Goal: Information Seeking & Learning: Learn about a topic

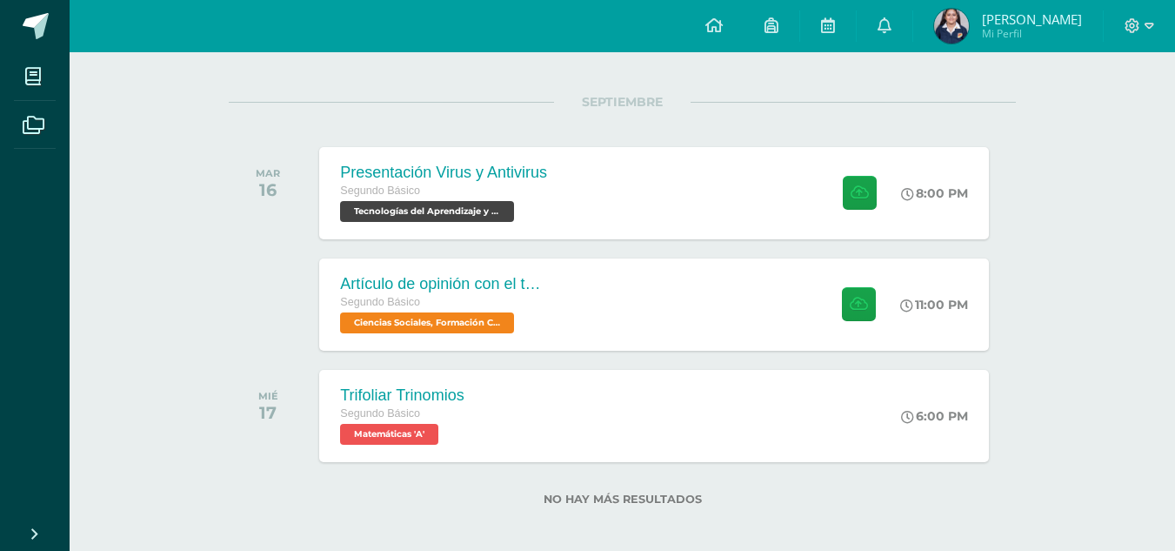
scroll to position [204, 0]
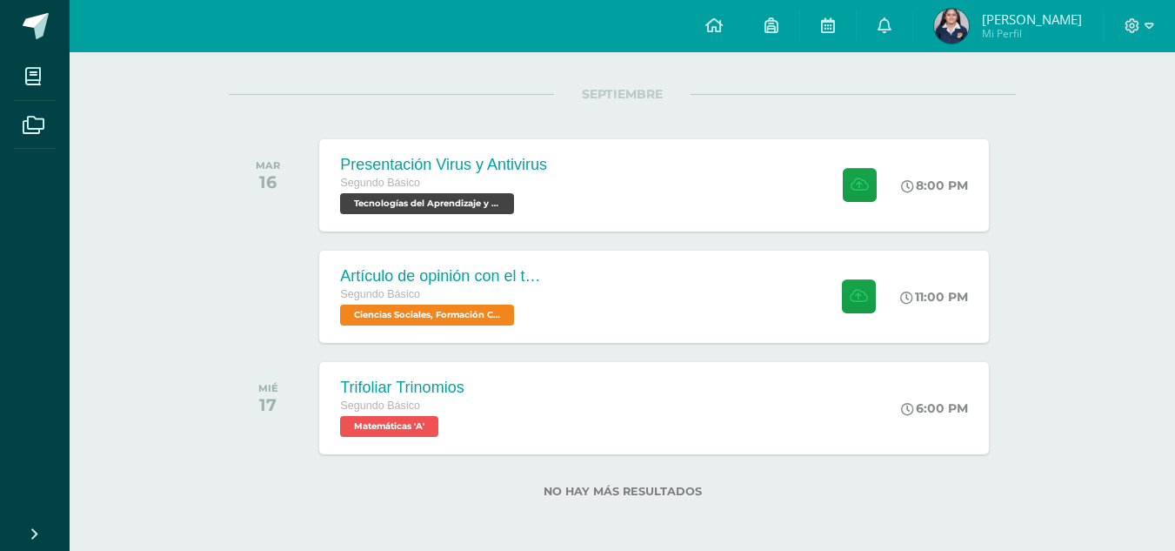
drag, startPoint x: 1167, startPoint y: 331, endPoint x: 1153, endPoint y: 249, distance: 83.0
click at [1153, 249] on div "Actividades recientes y próximas Tablero Pendientes de entrega Entregadas todas…" at bounding box center [623, 201] width 1106 height 706
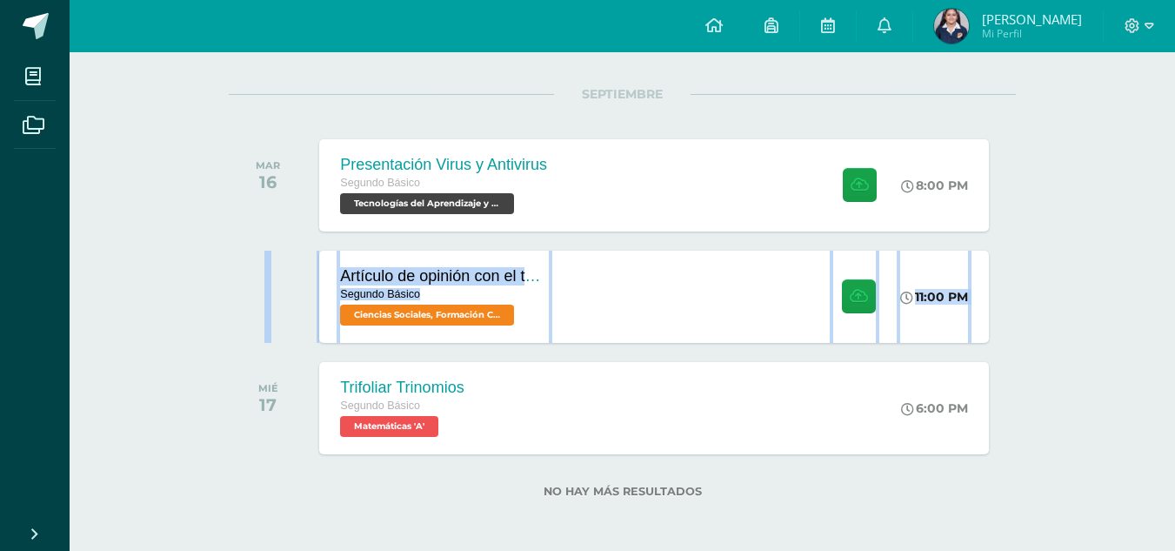
drag, startPoint x: 1153, startPoint y: 249, endPoint x: 1148, endPoint y: 194, distance: 55.0
click at [1148, 194] on div "Actividades recientes y próximas Tablero Pendientes de entrega Entregadas todas…" at bounding box center [623, 201] width 1106 height 706
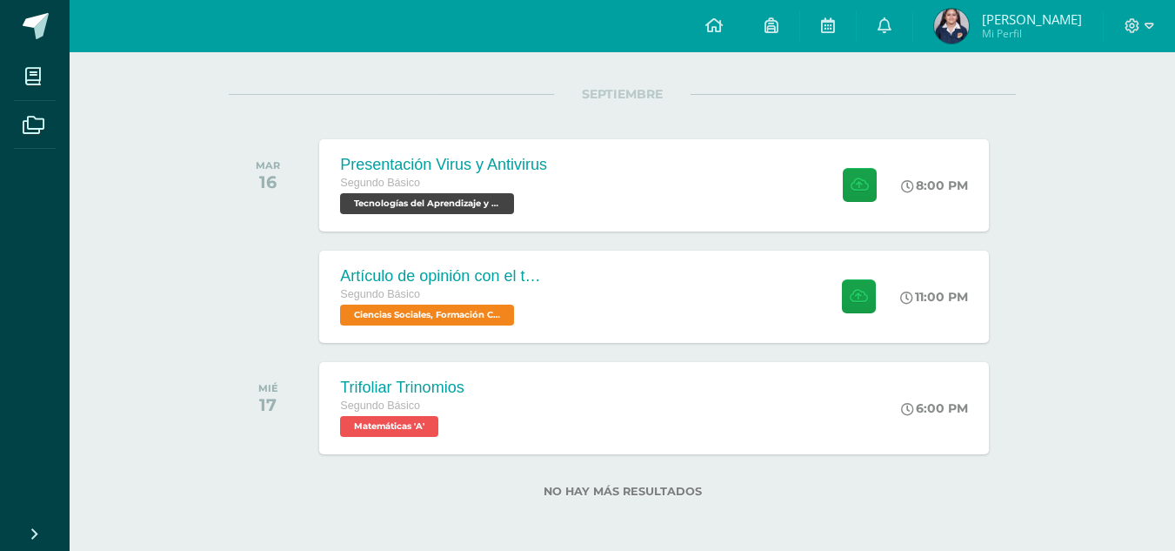
click at [1097, 238] on div "Actividades recientes y próximas Tablero Pendientes de entrega Entregadas todas…" at bounding box center [623, 201] width 1106 height 706
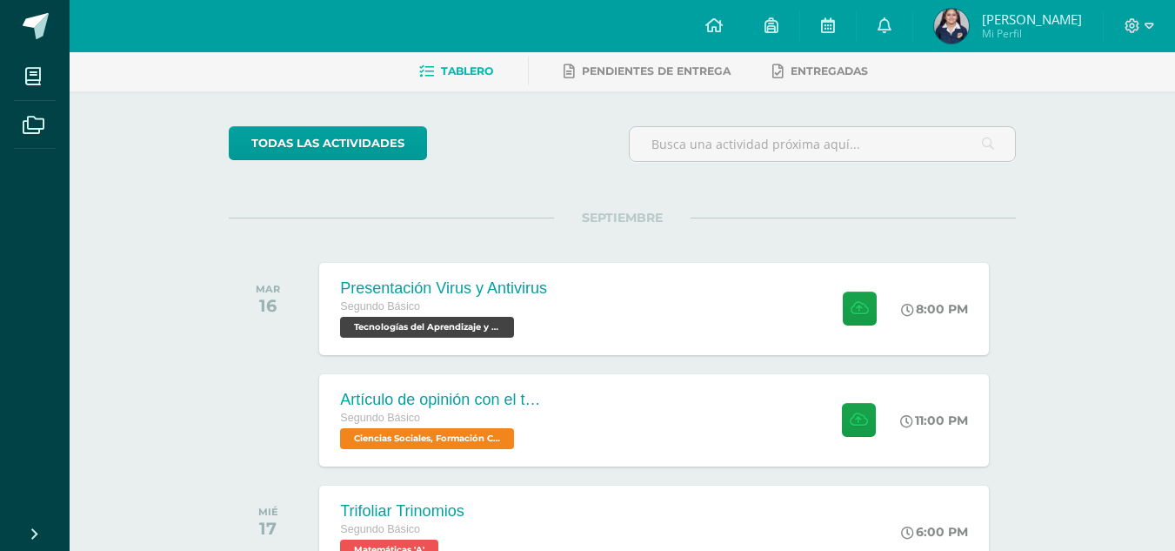
scroll to position [55, 0]
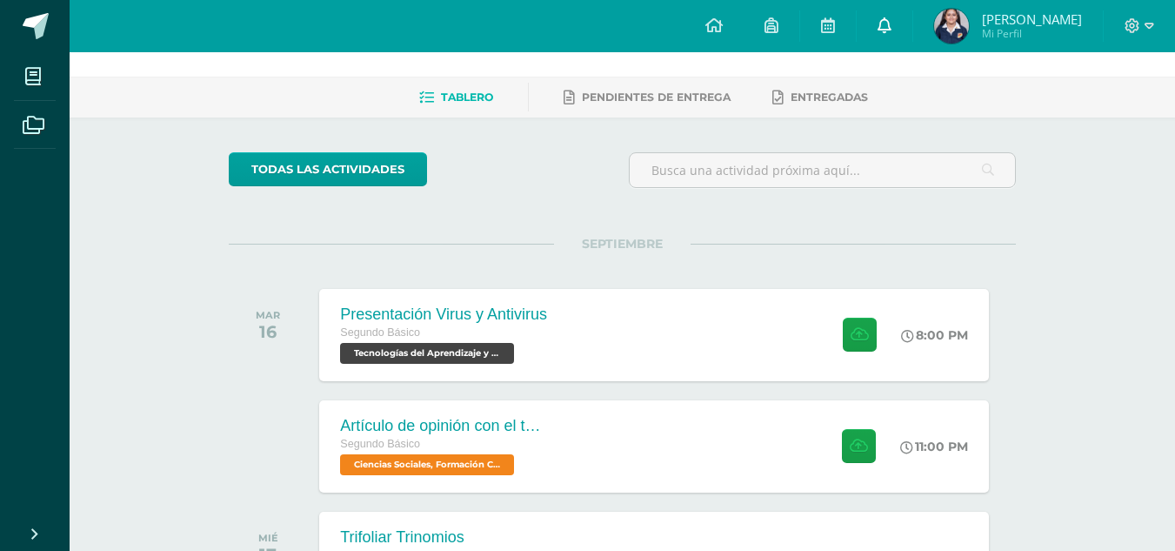
click at [913, 27] on link at bounding box center [885, 26] width 56 height 52
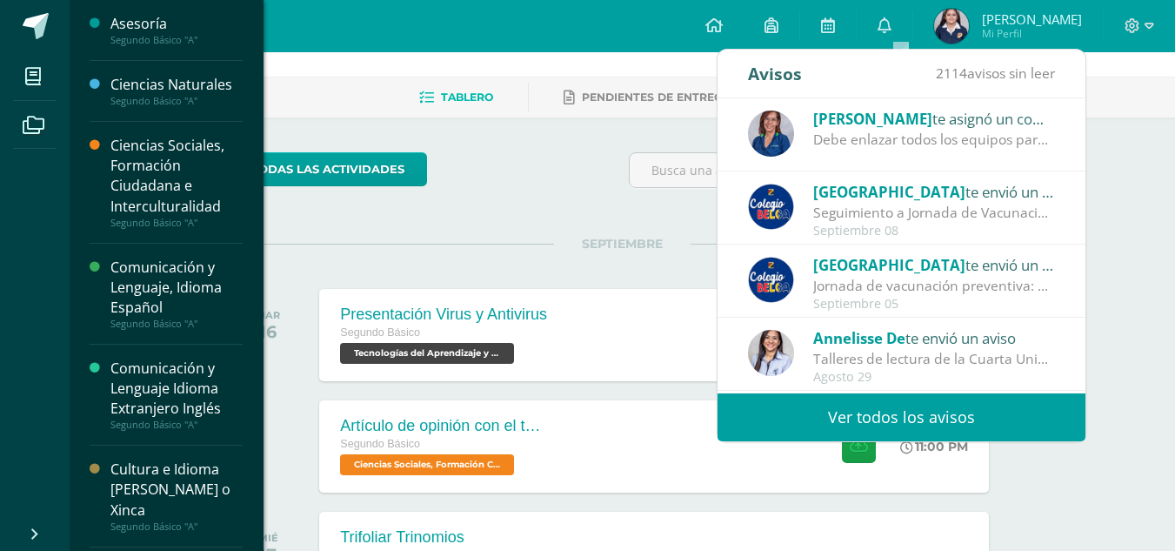
click at [171, 109] on div "Ciencias Naturales Segundo Básico "A"" at bounding box center [166, 91] width 153 height 61
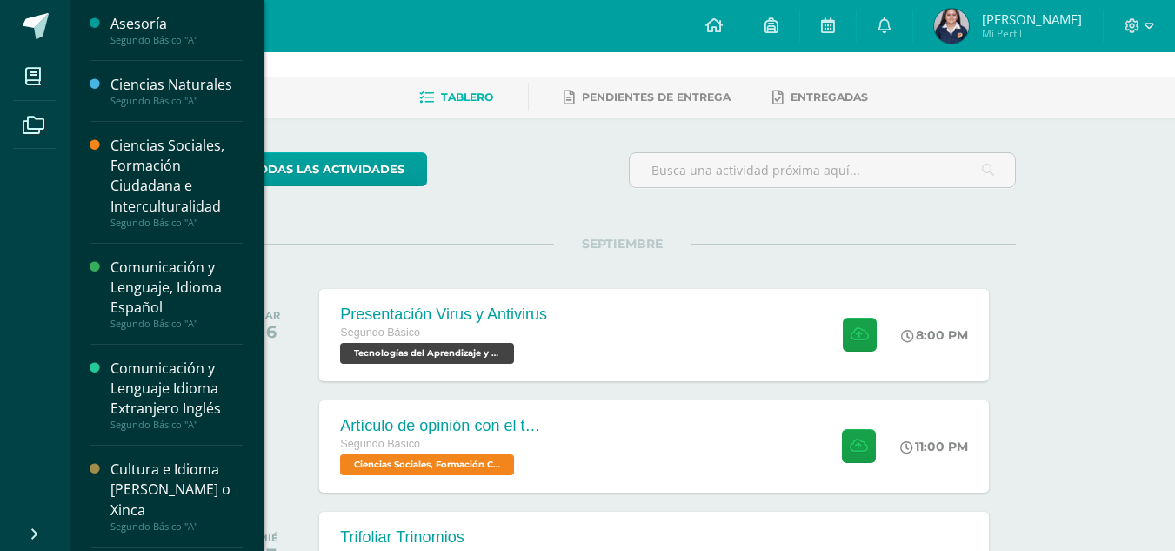
click at [164, 91] on div "Ciencias Naturales" at bounding box center [176, 85] width 132 height 20
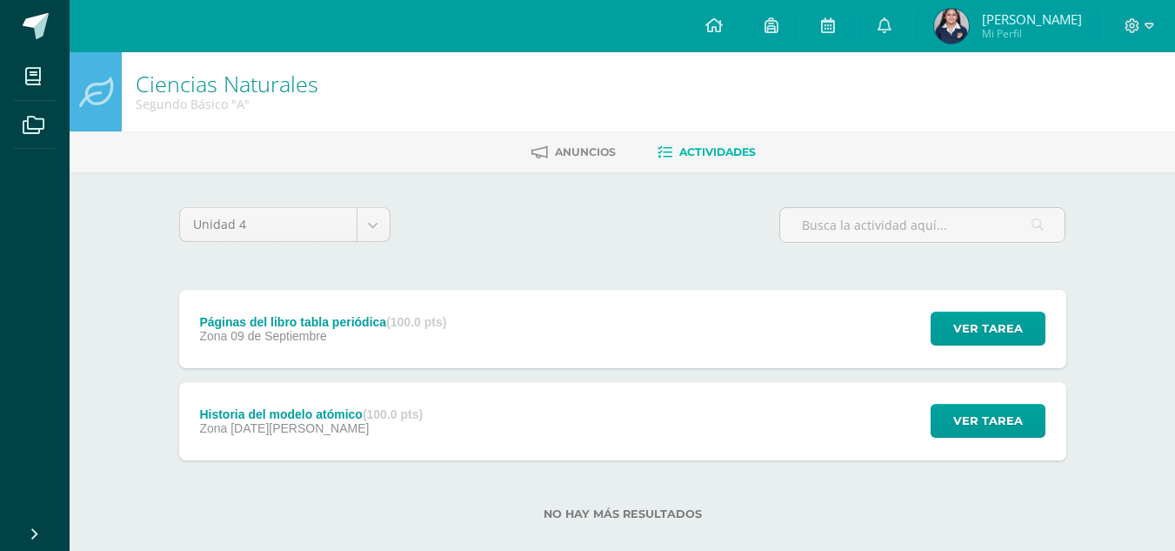
click at [392, 423] on div "Zona [DATE][PERSON_NAME]" at bounding box center [311, 428] width 224 height 14
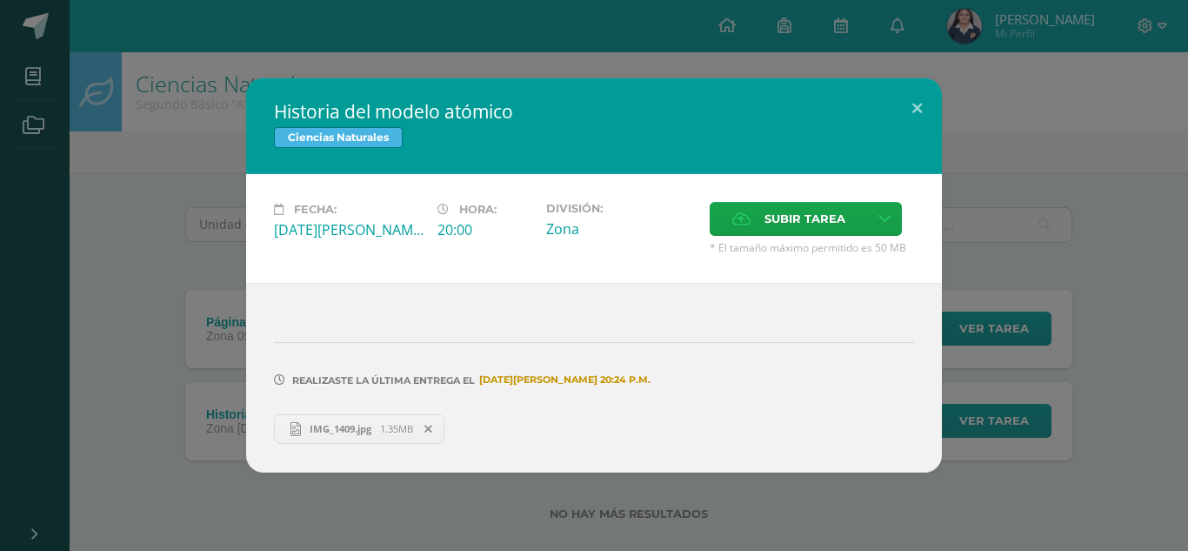
click at [326, 428] on span "IMG_1409.jpg" at bounding box center [340, 428] width 79 height 13
click at [924, 102] on button at bounding box center [918, 107] width 50 height 59
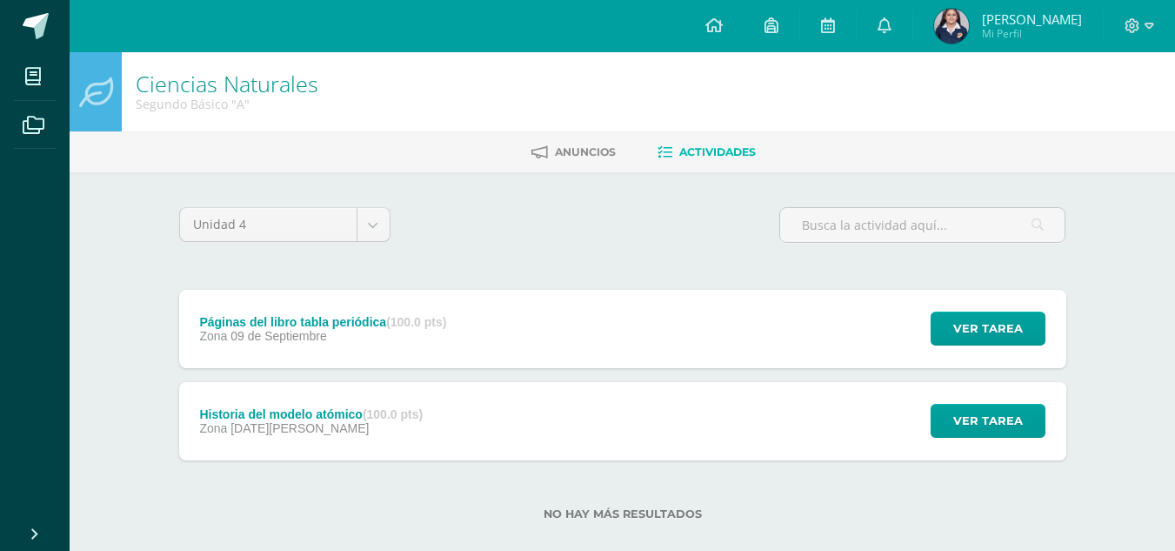
click at [751, 332] on div "Páginas del libro tabla periódica (100.0 pts) Zona [DATE] Ver tarea Páginas del…" at bounding box center [622, 329] width 887 height 78
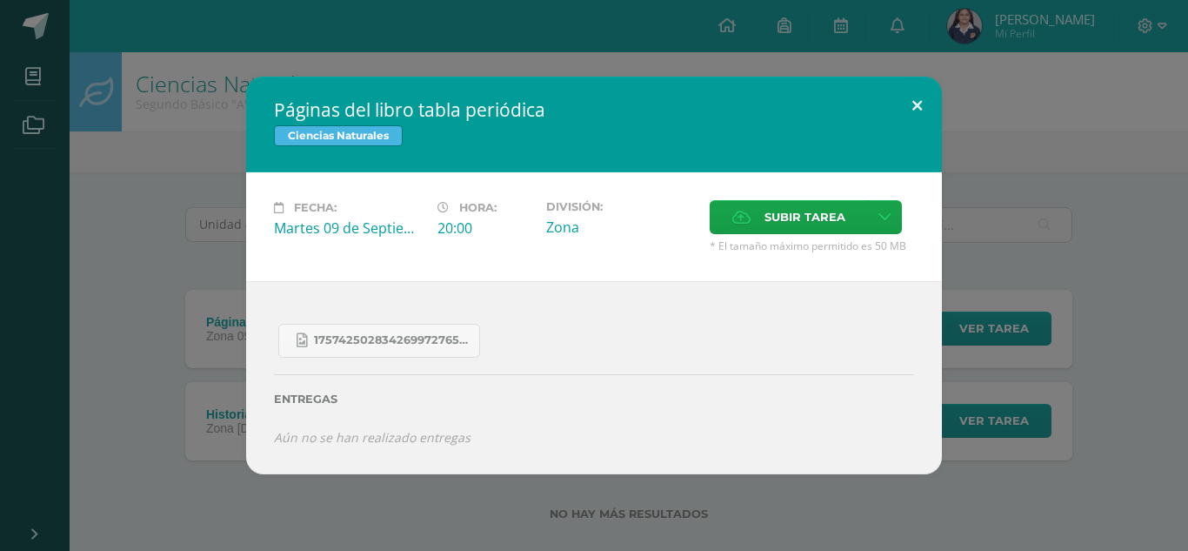
click at [908, 117] on button at bounding box center [918, 106] width 50 height 59
